Goal: Information Seeking & Learning: Learn about a topic

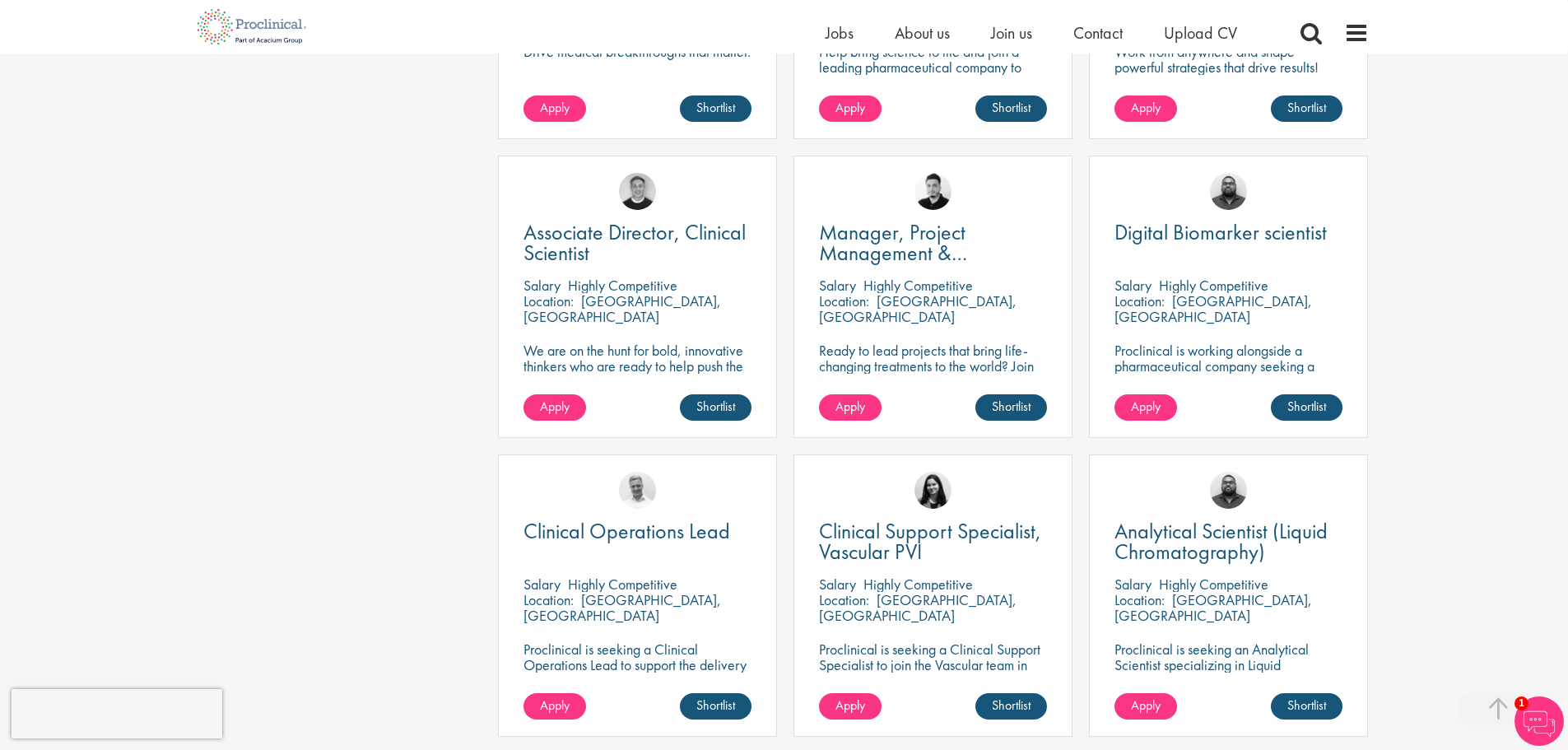
scroll to position [1070, 0]
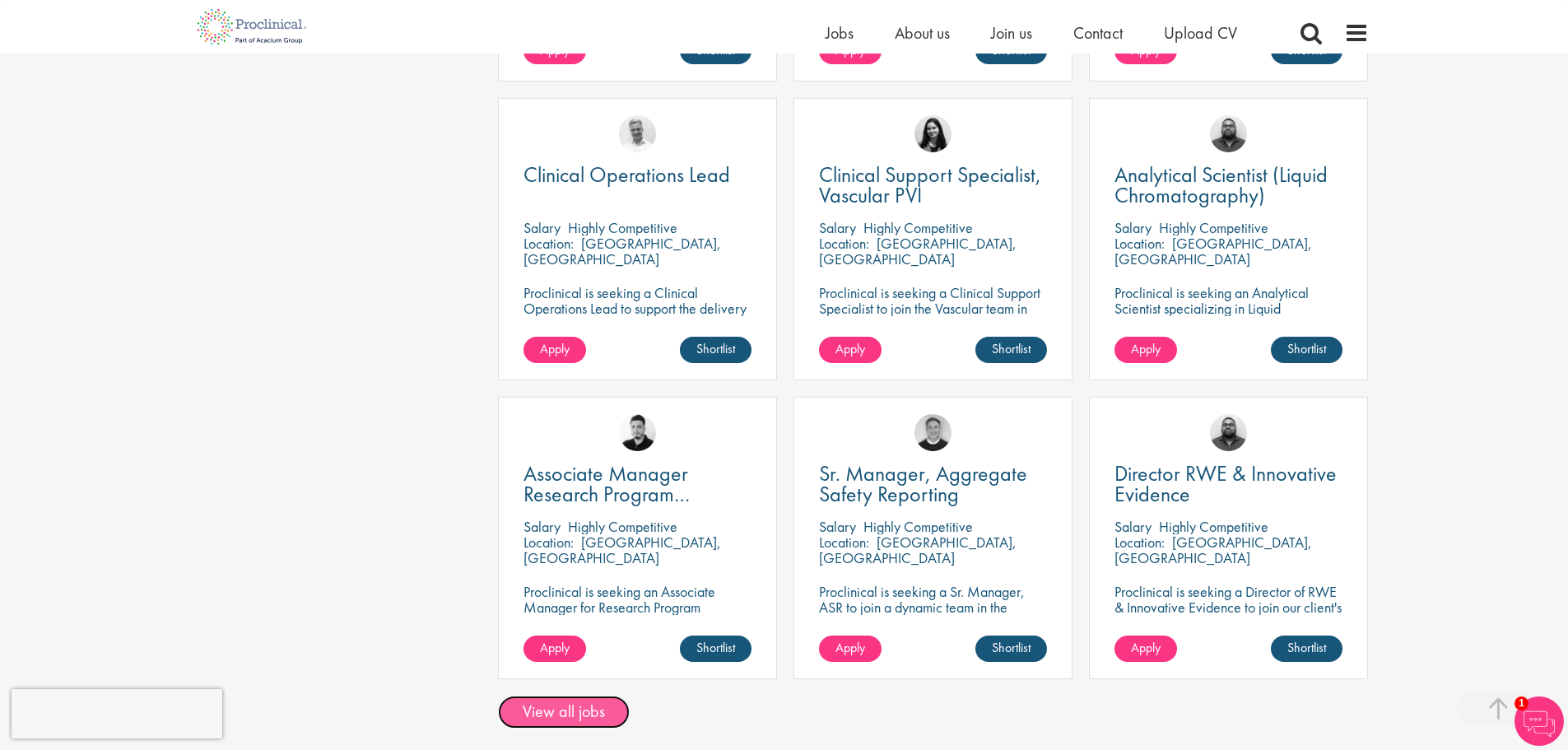
click at [557, 705] on link "View all jobs" at bounding box center [564, 712] width 132 height 33
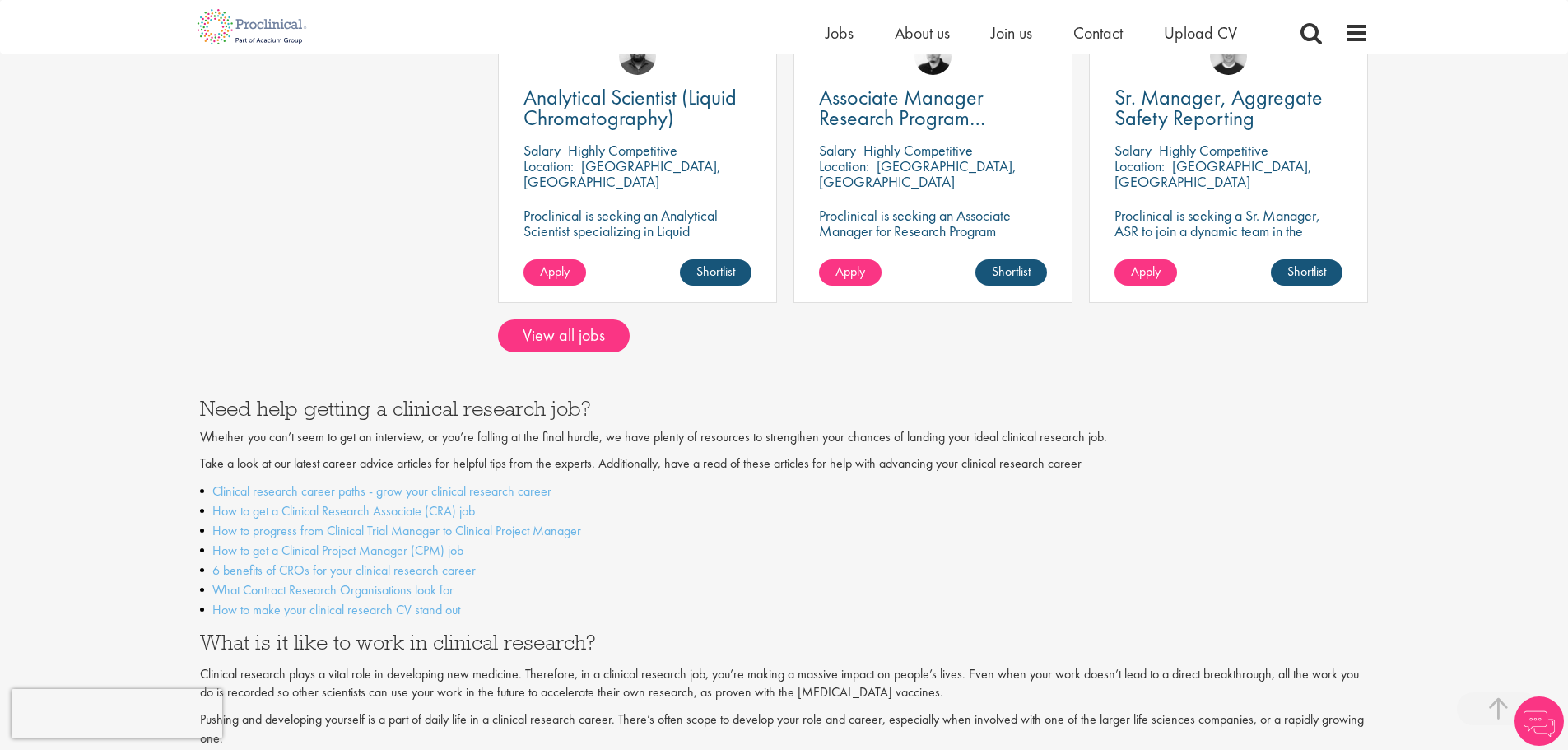
scroll to position [1447, 0]
